Goal: Task Accomplishment & Management: Use online tool/utility

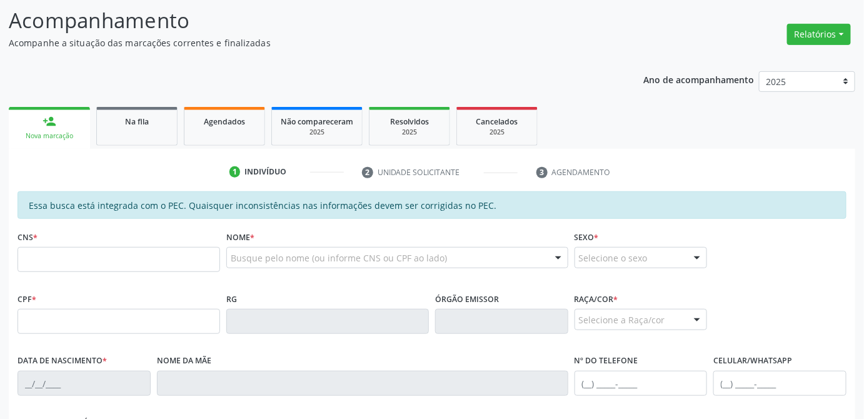
scroll to position [113, 0]
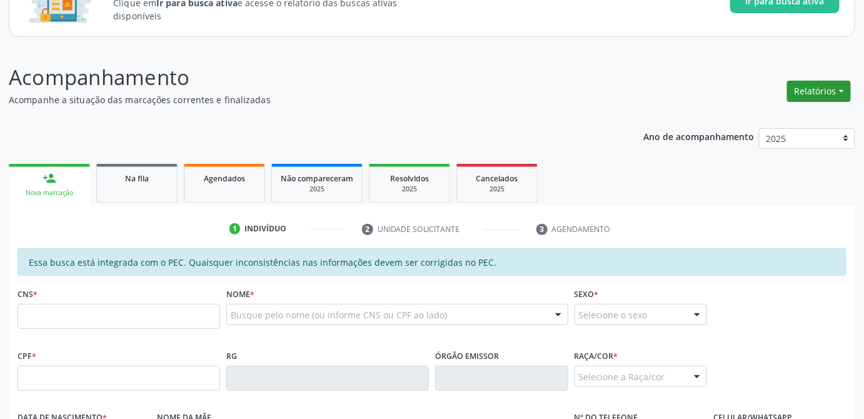
click at [838, 91] on button "Relatórios" at bounding box center [819, 91] width 64 height 21
click at [141, 179] on span "Na fila" at bounding box center [137, 178] width 24 height 11
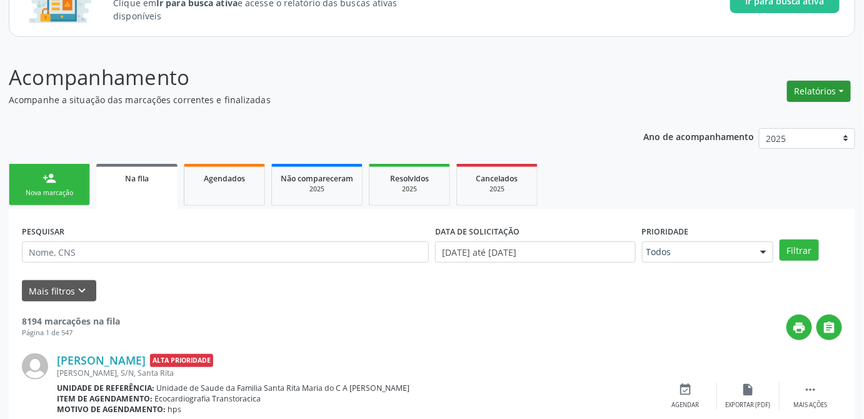
click at [830, 92] on button "Relatórios" at bounding box center [819, 91] width 64 height 21
click at [608, 79] on header "Acompanhamento Acompanhe a situação das marcações correntes e finalizadas Relat…" at bounding box center [432, 84] width 847 height 44
click at [828, 93] on button "Relatórios" at bounding box center [819, 91] width 64 height 21
click at [767, 119] on link "Acompanhamento" at bounding box center [783, 118] width 134 height 18
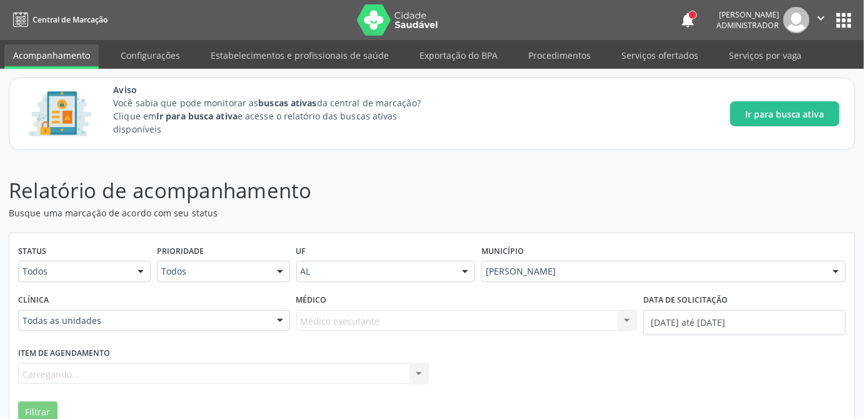
scroll to position [96, 0]
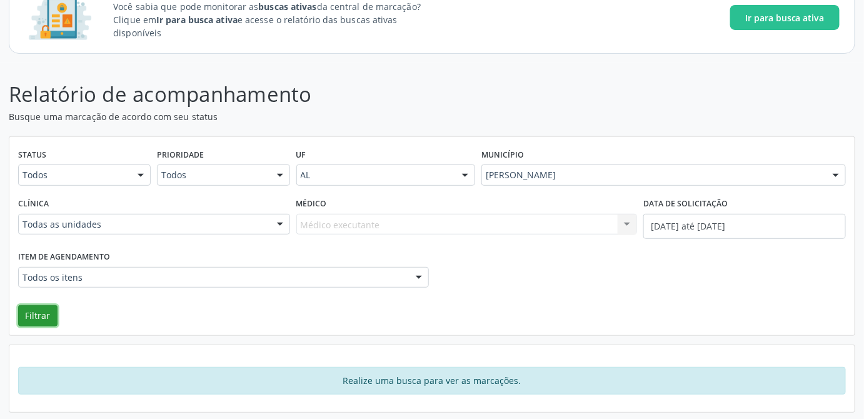
click at [19, 314] on button "Filtrar" at bounding box center [37, 315] width 39 height 21
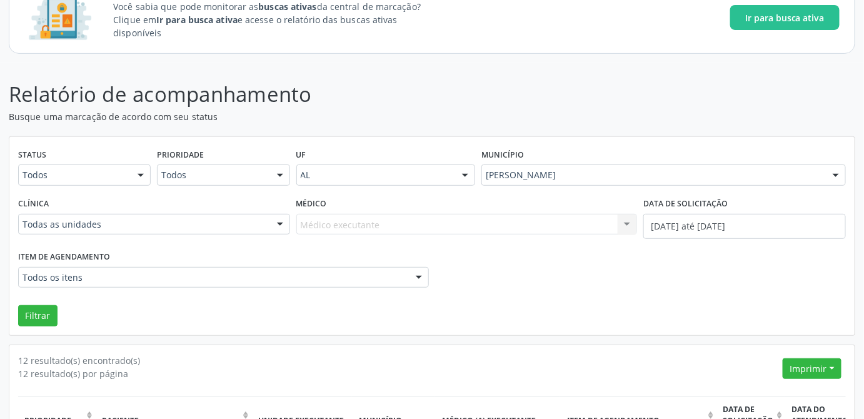
scroll to position [266, 0]
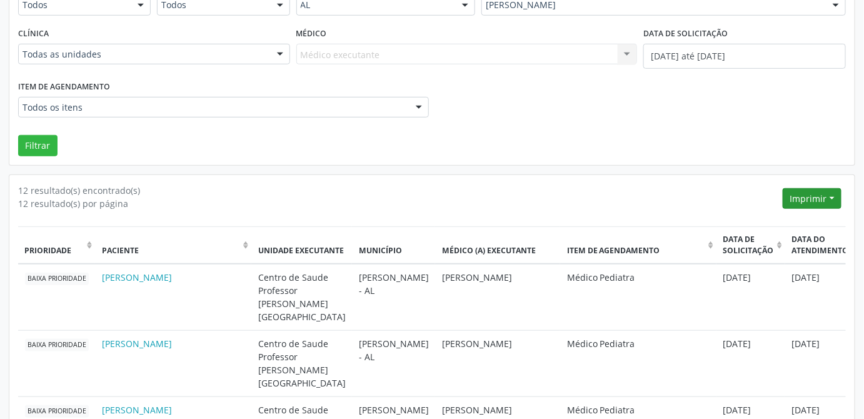
click at [827, 196] on button "Imprimir" at bounding box center [812, 198] width 59 height 21
click at [772, 255] on link "CSV Individualizado" at bounding box center [787, 260] width 109 height 18
click at [556, 148] on div "Filtrar" at bounding box center [432, 145] width 834 height 21
click at [578, 198] on div "12 resultado(s) por página" at bounding box center [398, 203] width 760 height 13
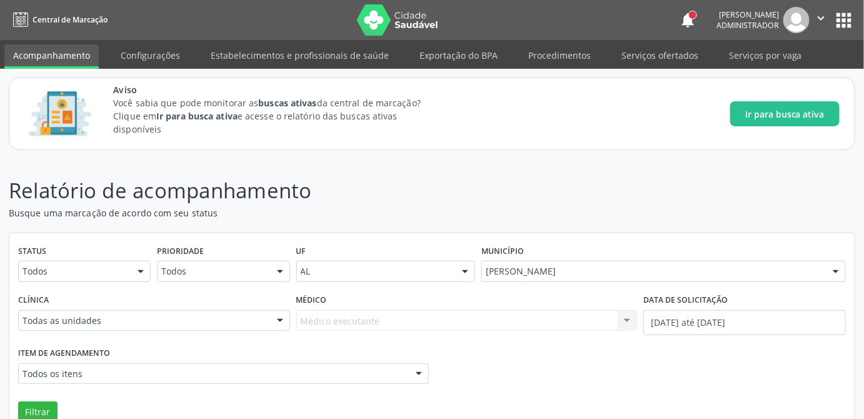
scroll to position [170, 0]
